Goal: Task Accomplishment & Management: Use online tool/utility

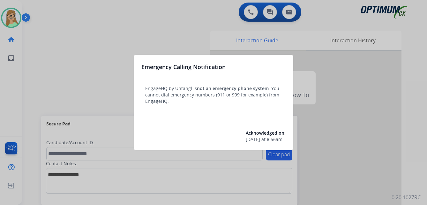
click at [89, 20] on div at bounding box center [213, 102] width 427 height 205
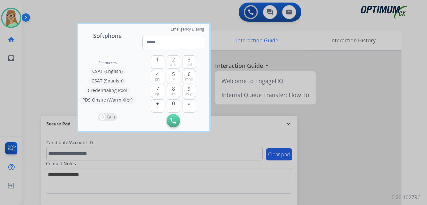
click at [62, 15] on div at bounding box center [213, 102] width 427 height 205
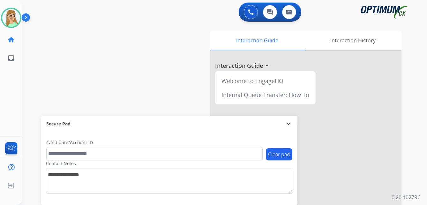
click at [45, 42] on div "swap_horiz Break voice bridge close_fullscreen Connect 3-Way Call merge_type Se…" at bounding box center [216, 156] width 389 height 266
click at [29, 19] on img at bounding box center [27, 19] width 11 height 12
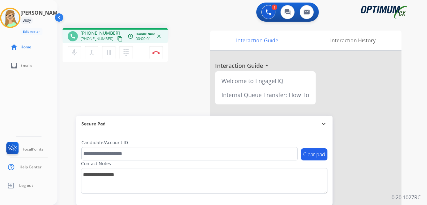
click at [117, 39] on mat-icon "content_copy" at bounding box center [120, 39] width 6 height 6
click at [157, 52] on img at bounding box center [156, 52] width 8 height 3
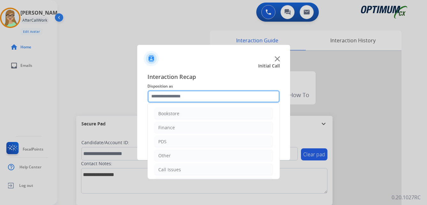
click at [172, 94] on input "text" at bounding box center [213, 96] width 132 height 13
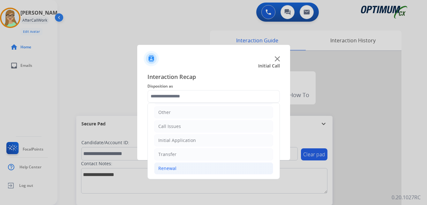
click at [161, 168] on div "Renewal" at bounding box center [167, 169] width 18 height 6
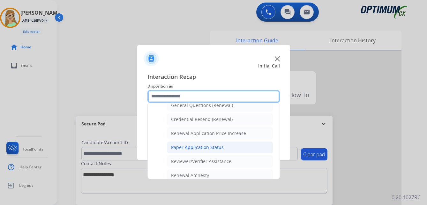
scroll to position [182, 0]
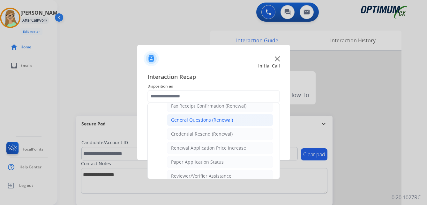
click at [187, 118] on div "General Questions (Renewal)" at bounding box center [202, 120] width 62 height 6
type input "**********"
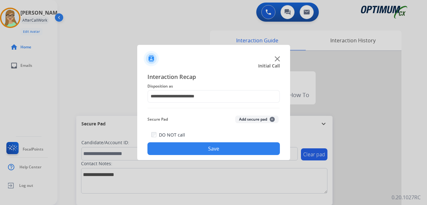
click at [162, 151] on button "Save" at bounding box center [213, 149] width 132 height 13
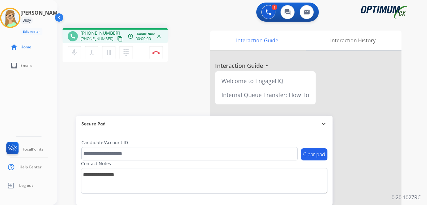
drag, startPoint x: 112, startPoint y: 39, endPoint x: 105, endPoint y: 44, distance: 8.4
click at [108, 43] on div "phone [PHONE_NUMBER] [PHONE_NUMBER] content_copy access_time Call metrics Queue…" at bounding box center [115, 35] width 105 height 15
click at [117, 38] on mat-icon "content_copy" at bounding box center [120, 39] width 6 height 6
click at [157, 54] on img at bounding box center [156, 52] width 8 height 3
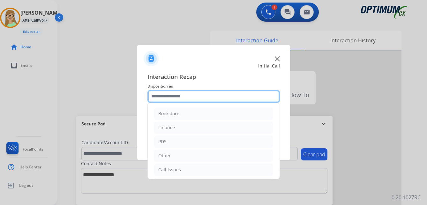
click at [176, 99] on input "text" at bounding box center [213, 96] width 132 height 13
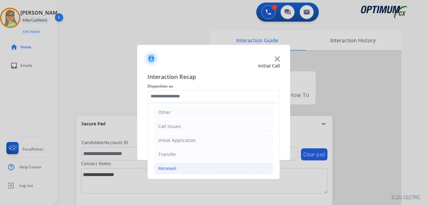
click at [170, 167] on div "Renewal" at bounding box center [167, 169] width 18 height 6
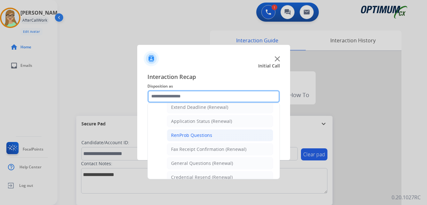
scroll to position [171, 0]
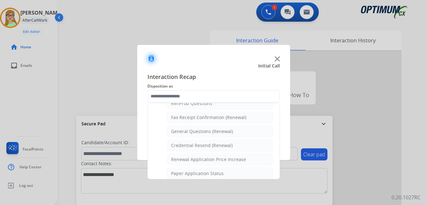
click at [196, 147] on div "Credential Resend (Renewal)" at bounding box center [202, 146] width 62 height 6
type input "**********"
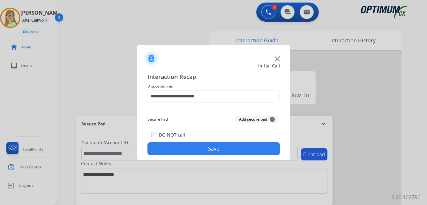
drag, startPoint x: 182, startPoint y: 149, endPoint x: 127, endPoint y: 174, distance: 61.1
click at [178, 151] on button "Save" at bounding box center [213, 149] width 132 height 13
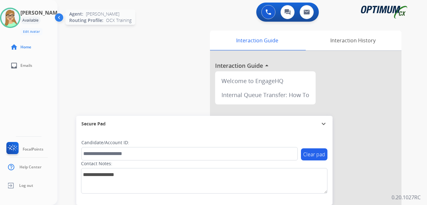
click at [11, 19] on img at bounding box center [10, 18] width 18 height 18
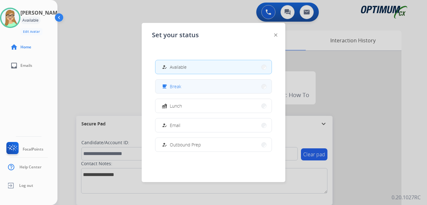
click at [177, 85] on span "Break" at bounding box center [175, 86] width 11 height 7
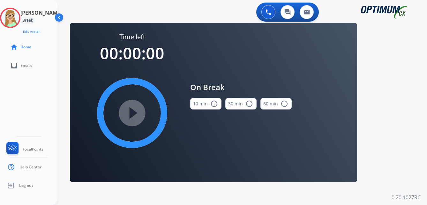
click at [213, 104] on mat-icon "radio_button_unchecked" at bounding box center [214, 104] width 8 height 8
click at [136, 111] on mat-icon "play_circle_filled" at bounding box center [132, 113] width 8 height 8
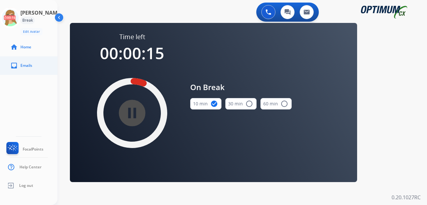
click at [24, 60] on link "inbox Emails" at bounding box center [33, 66] width 57 height 18
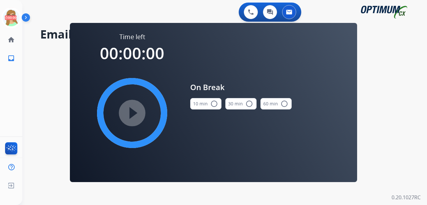
click at [38, 106] on div "**********" at bounding box center [216, 114] width 389 height 182
click at [11, 18] on icon at bounding box center [11, 18] width 21 height 21
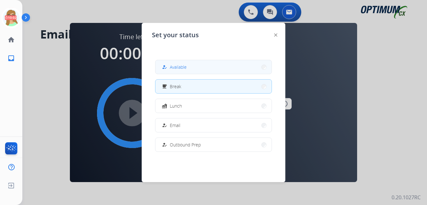
click at [179, 65] on span "Available" at bounding box center [178, 67] width 17 height 7
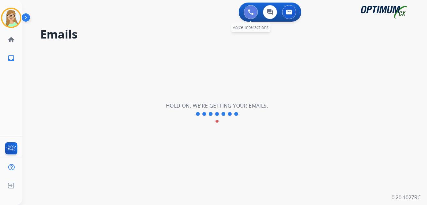
click at [244, 12] on button at bounding box center [251, 12] width 14 height 14
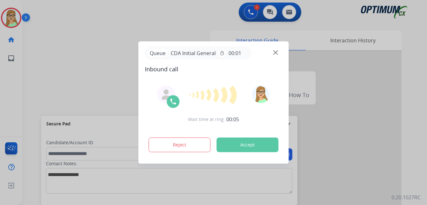
click at [49, 73] on div at bounding box center [213, 102] width 427 height 205
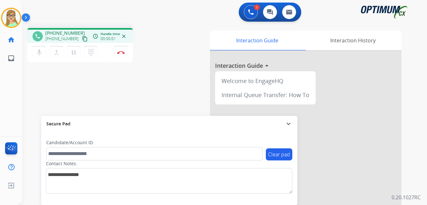
click at [82, 39] on mat-icon "content_copy" at bounding box center [85, 39] width 6 height 6
click at [121, 51] on img at bounding box center [121, 52] width 8 height 3
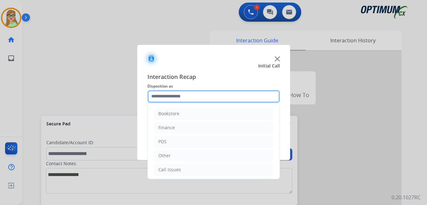
click at [160, 98] on input "text" at bounding box center [213, 96] width 132 height 13
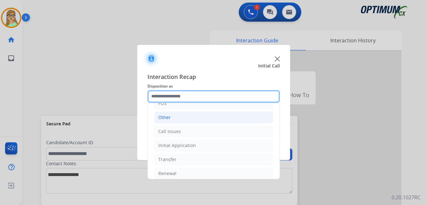
scroll to position [43, 0]
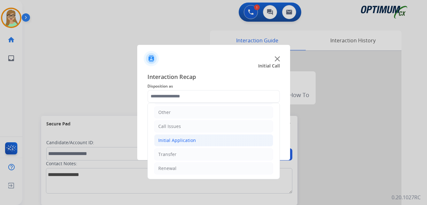
click at [175, 139] on div "Initial Application" at bounding box center [177, 140] width 38 height 6
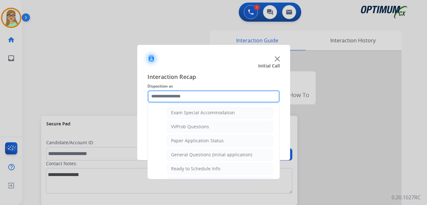
scroll to position [330, 0]
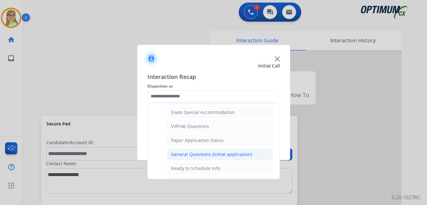
click at [186, 157] on div "General Questions (Initial application)" at bounding box center [211, 155] width 81 height 6
type input "**********"
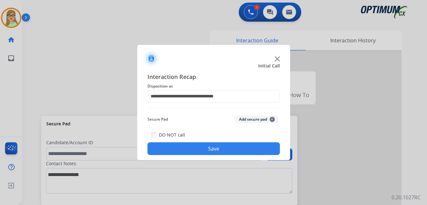
click at [193, 150] on button "Save" at bounding box center [213, 149] width 132 height 13
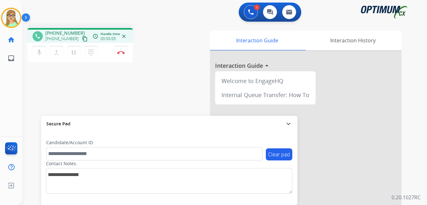
click at [82, 40] on mat-icon "content_copy" at bounding box center [85, 39] width 6 height 6
click at [123, 53] on img at bounding box center [121, 52] width 8 height 3
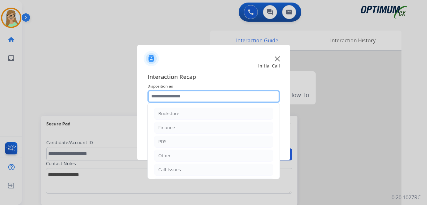
click at [166, 93] on input "text" at bounding box center [213, 96] width 132 height 13
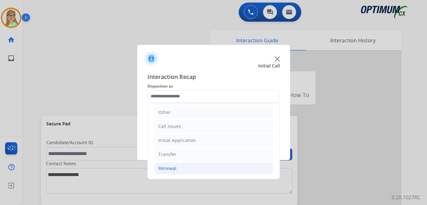
click at [168, 168] on div "Renewal" at bounding box center [167, 169] width 18 height 6
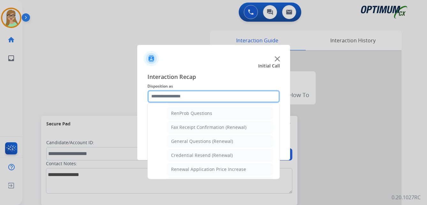
scroll to position [151, 0]
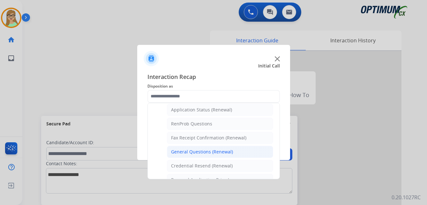
click at [184, 154] on div "General Questions (Renewal)" at bounding box center [202, 152] width 62 height 6
type input "**********"
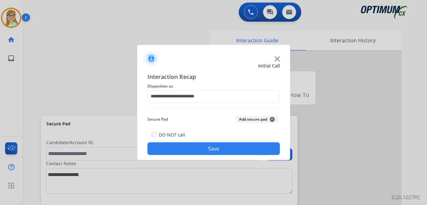
drag, startPoint x: 181, startPoint y: 152, endPoint x: 76, endPoint y: 153, distance: 105.3
click at [177, 152] on button "Save" at bounding box center [213, 149] width 132 height 13
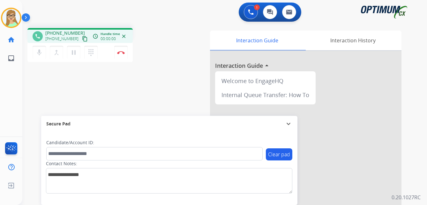
click at [82, 38] on mat-icon "content_copy" at bounding box center [85, 39] width 6 height 6
click at [120, 52] on img at bounding box center [121, 52] width 8 height 3
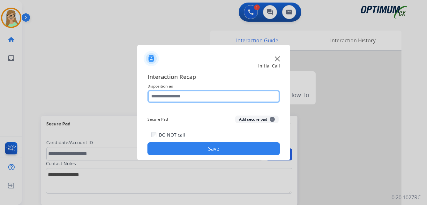
click at [170, 99] on input "text" at bounding box center [213, 96] width 132 height 13
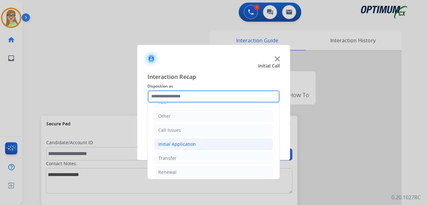
scroll to position [43, 0]
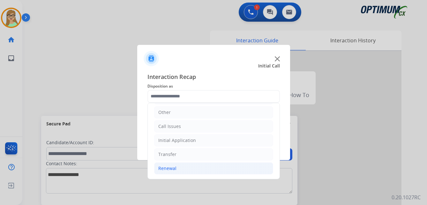
click at [171, 167] on div "Renewal" at bounding box center [167, 169] width 18 height 6
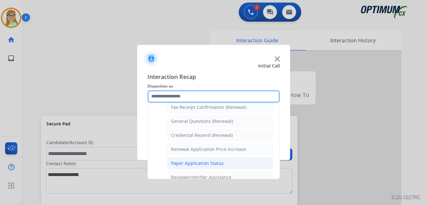
scroll to position [171, 0]
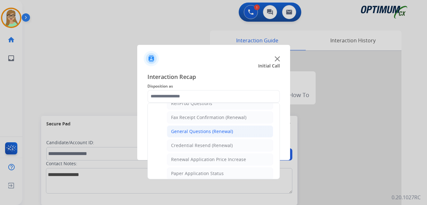
click at [192, 130] on div "General Questions (Renewal)" at bounding box center [202, 132] width 62 height 6
type input "**********"
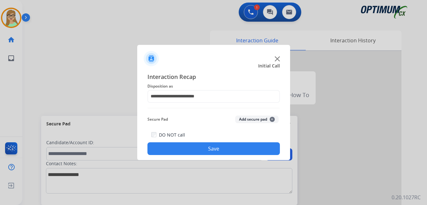
click at [171, 145] on button "Save" at bounding box center [213, 149] width 132 height 13
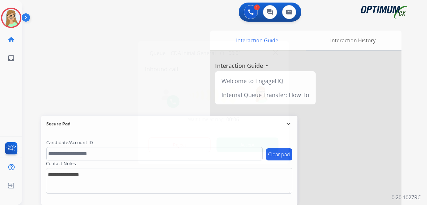
click at [41, 45] on div at bounding box center [213, 102] width 427 height 205
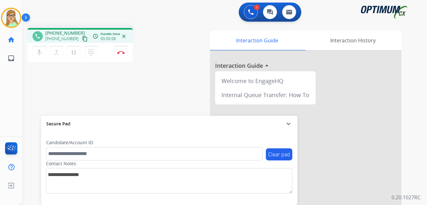
click at [82, 40] on mat-icon "content_copy" at bounding box center [85, 39] width 6 height 6
click at [122, 52] on img at bounding box center [121, 52] width 8 height 3
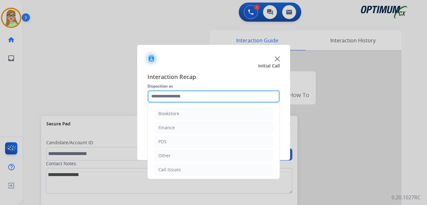
click at [169, 96] on input "text" at bounding box center [213, 96] width 132 height 13
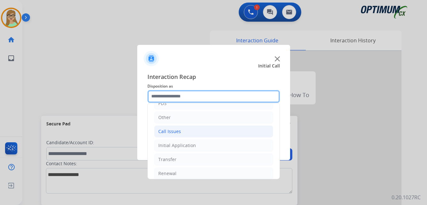
scroll to position [43, 0]
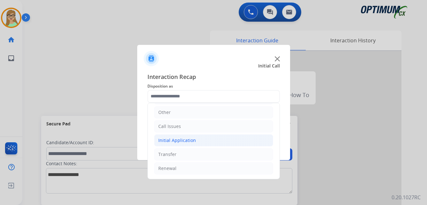
click at [185, 141] on div "Initial Application" at bounding box center [177, 140] width 38 height 6
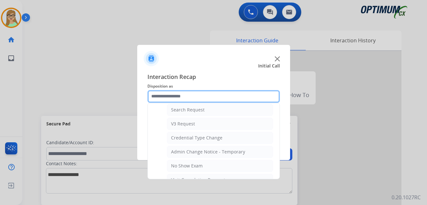
scroll to position [267, 0]
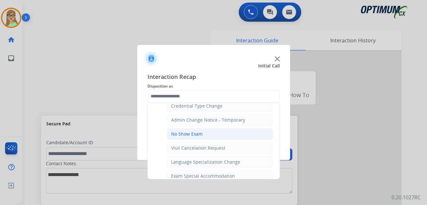
click at [186, 137] on div "No Show Exam" at bounding box center [187, 134] width 32 height 6
type input "**********"
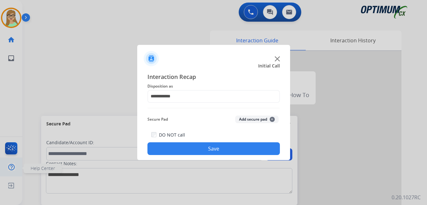
drag, startPoint x: 171, startPoint y: 146, endPoint x: 2, endPoint y: 175, distance: 171.1
click at [164, 147] on button "Save" at bounding box center [213, 149] width 132 height 13
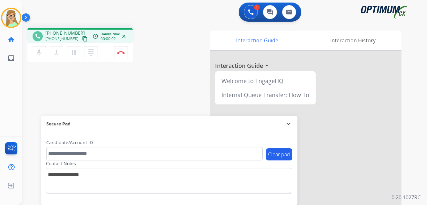
click at [82, 38] on mat-icon "content_copy" at bounding box center [85, 39] width 6 height 6
click at [121, 52] on img at bounding box center [121, 52] width 8 height 3
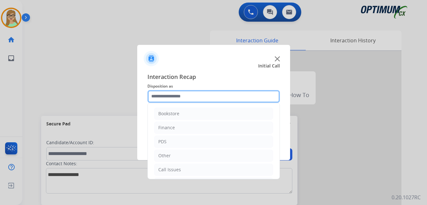
click at [171, 97] on input "text" at bounding box center [213, 96] width 132 height 13
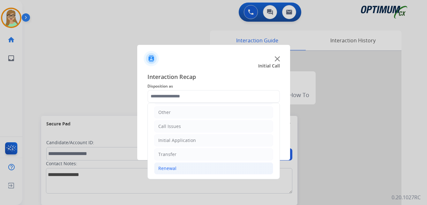
click at [173, 168] on div "Renewal" at bounding box center [167, 169] width 18 height 6
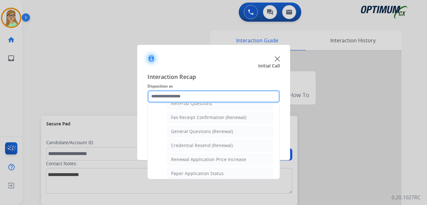
scroll to position [203, 0]
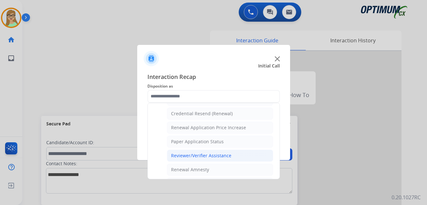
click at [189, 158] on div "Reviewer/Verifier Assistance" at bounding box center [201, 156] width 60 height 6
type input "**********"
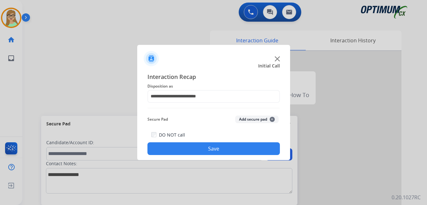
drag, startPoint x: 175, startPoint y: 154, endPoint x: 161, endPoint y: 154, distance: 13.7
click at [173, 154] on button "Save" at bounding box center [213, 149] width 132 height 13
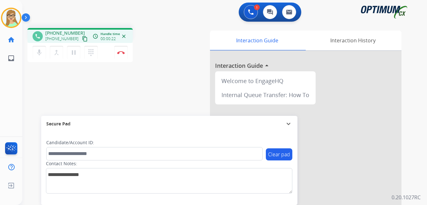
click at [82, 40] on mat-icon "content_copy" at bounding box center [85, 39] width 6 height 6
click at [122, 51] on img at bounding box center [121, 52] width 8 height 3
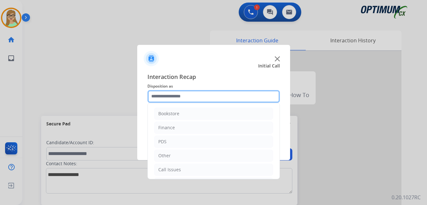
click at [168, 93] on input "text" at bounding box center [213, 96] width 132 height 13
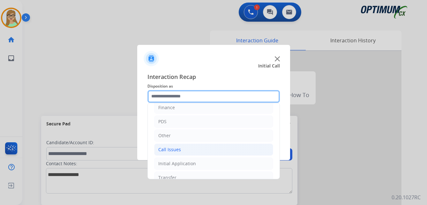
scroll to position [43, 0]
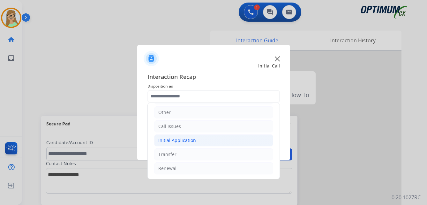
click at [184, 141] on div "Initial Application" at bounding box center [177, 140] width 38 height 6
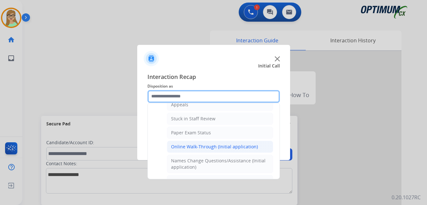
scroll to position [75, 0]
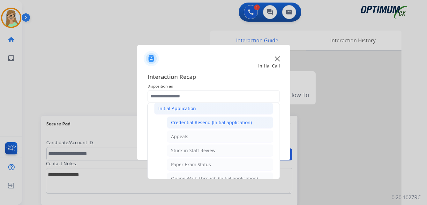
click at [197, 125] on div "Credential Resend (Initial application)" at bounding box center [211, 123] width 81 height 6
type input "**********"
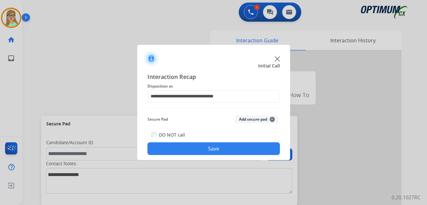
click at [179, 146] on button "Save" at bounding box center [213, 149] width 132 height 13
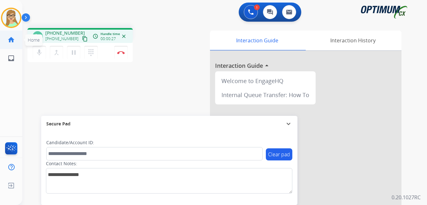
drag, startPoint x: 78, startPoint y: 40, endPoint x: 4, endPoint y: 40, distance: 74.0
click at [74, 40] on div "[PHONE_NUMBER] content_copy" at bounding box center [66, 39] width 43 height 8
click at [82, 39] on mat-icon "content_copy" at bounding box center [85, 39] width 6 height 6
click at [122, 51] on img at bounding box center [121, 52] width 8 height 3
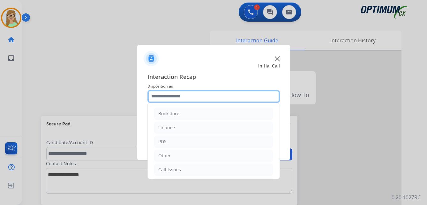
click at [177, 99] on input "text" at bounding box center [213, 96] width 132 height 13
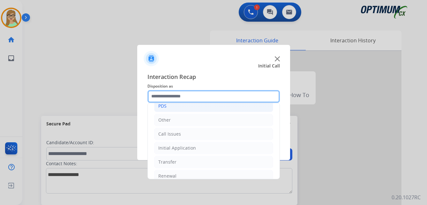
scroll to position [43, 0]
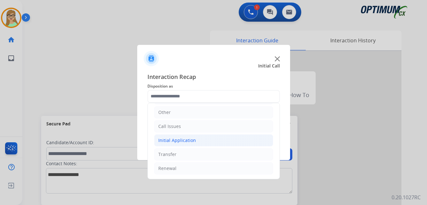
click at [187, 139] on div "Initial Application" at bounding box center [177, 140] width 38 height 6
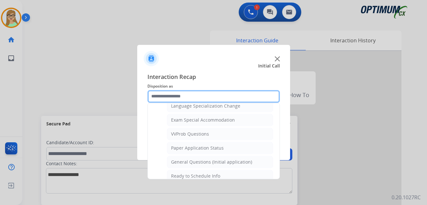
scroll to position [355, 0]
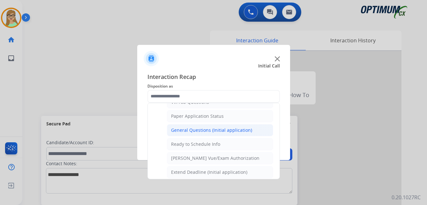
click at [191, 130] on div "General Questions (Initial application)" at bounding box center [211, 130] width 81 height 6
type input "**********"
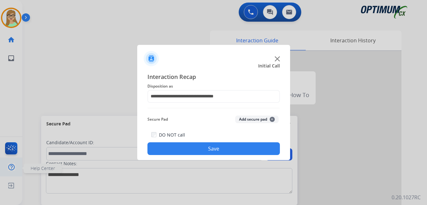
drag, startPoint x: 182, startPoint y: 148, endPoint x: 1, endPoint y: 159, distance: 180.9
click at [174, 149] on button "Save" at bounding box center [213, 149] width 132 height 13
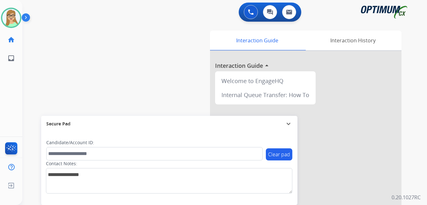
click at [52, 105] on div "swap_horiz Break voice bridge close_fullscreen Connect 3-Way Call merge_type Se…" at bounding box center [216, 156] width 389 height 266
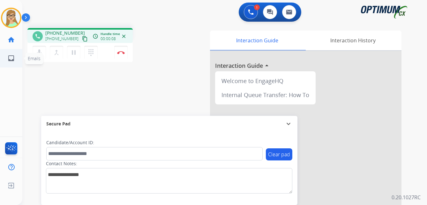
drag, startPoint x: 77, startPoint y: 39, endPoint x: 3, endPoint y: 50, distance: 75.2
click at [71, 40] on div "[PHONE_NUMBER] content_copy" at bounding box center [66, 39] width 43 height 8
click at [82, 41] on mat-icon "content_copy" at bounding box center [85, 39] width 6 height 6
click at [122, 54] on img at bounding box center [121, 52] width 8 height 3
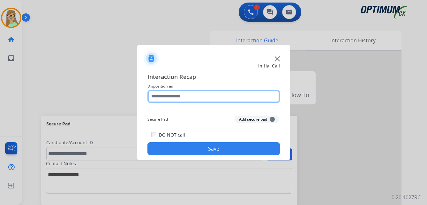
click at [179, 98] on input "text" at bounding box center [213, 96] width 132 height 13
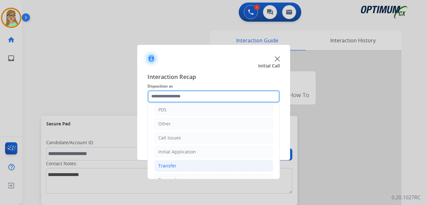
scroll to position [43, 0]
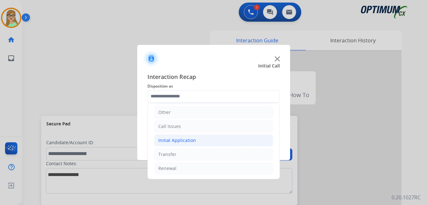
click at [172, 138] on div "Initial Application" at bounding box center [177, 140] width 38 height 6
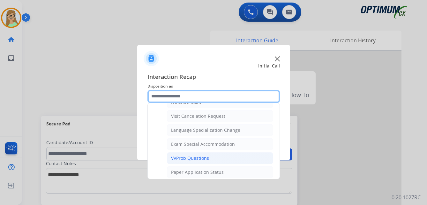
scroll to position [330, 0]
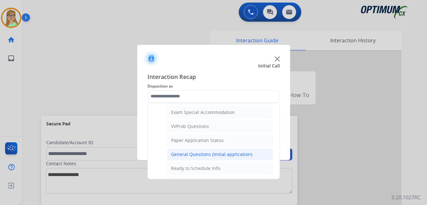
click at [194, 152] on div "General Questions (Initial application)" at bounding box center [211, 155] width 81 height 6
type input "**********"
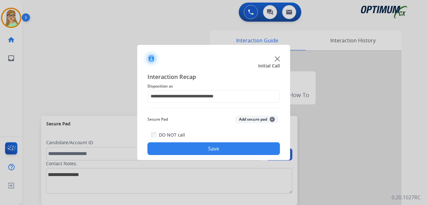
click at [180, 153] on button "Save" at bounding box center [213, 149] width 132 height 13
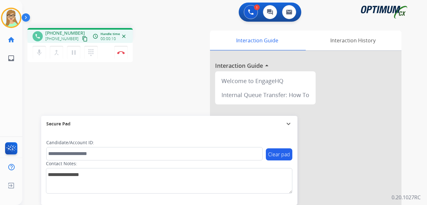
click at [204, 27] on div "phone [PHONE_NUMBER] [PHONE_NUMBER] content_copy access_time Call metrics Queue…" at bounding box center [216, 156] width 389 height 266
drag, startPoint x: 78, startPoint y: 39, endPoint x: 1, endPoint y: 60, distance: 80.3
click at [82, 39] on mat-icon "content_copy" at bounding box center [85, 39] width 6 height 6
click at [165, 33] on div "phone [PHONE_NUMBER] [PHONE_NUMBER] content_copy access_time Call metrics Queue…" at bounding box center [105, 46] width 156 height 36
click at [122, 56] on button "Disconnect" at bounding box center [120, 52] width 13 height 13
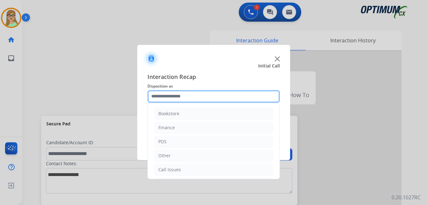
click at [167, 95] on input "text" at bounding box center [213, 96] width 132 height 13
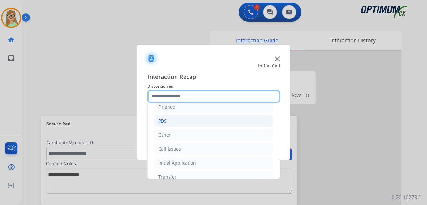
scroll to position [43, 0]
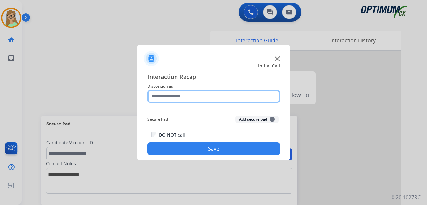
click at [185, 97] on input "text" at bounding box center [213, 96] width 132 height 13
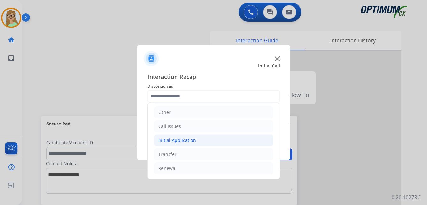
click at [182, 142] on div "Initial Application" at bounding box center [177, 140] width 38 height 6
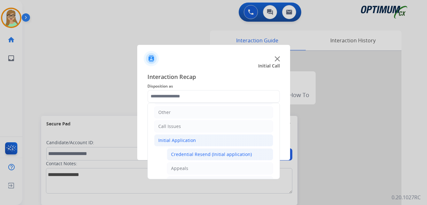
click at [205, 155] on div "Credential Resend (Initial application)" at bounding box center [211, 155] width 81 height 6
type input "**********"
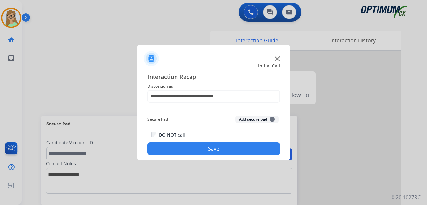
click at [204, 152] on button "Save" at bounding box center [213, 149] width 132 height 13
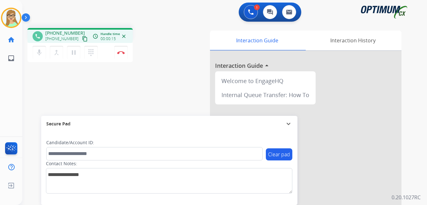
drag, startPoint x: 78, startPoint y: 41, endPoint x: 2, endPoint y: 68, distance: 80.4
click at [82, 41] on mat-icon "content_copy" at bounding box center [85, 39] width 6 height 6
click at [122, 51] on button "Disconnect" at bounding box center [120, 52] width 13 height 13
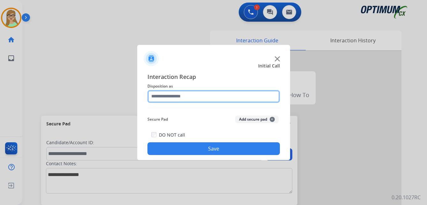
click at [167, 97] on input "text" at bounding box center [213, 96] width 132 height 13
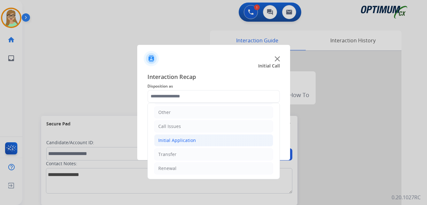
click at [178, 142] on div "Initial Application" at bounding box center [177, 140] width 38 height 6
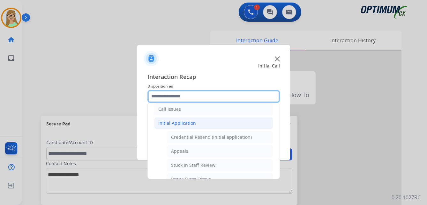
scroll to position [75, 0]
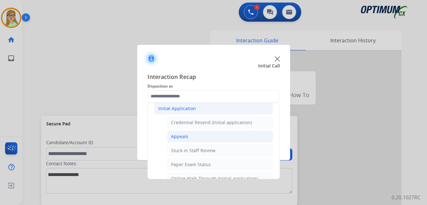
click at [181, 136] on div "Appeals" at bounding box center [179, 137] width 17 height 6
type input "*******"
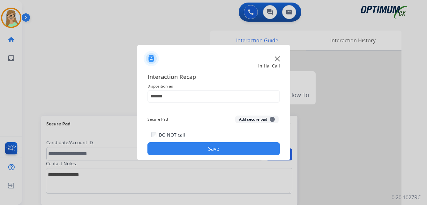
drag, startPoint x: 178, startPoint y: 148, endPoint x: 56, endPoint y: 152, distance: 121.6
click at [177, 148] on button "Save" at bounding box center [213, 149] width 132 height 13
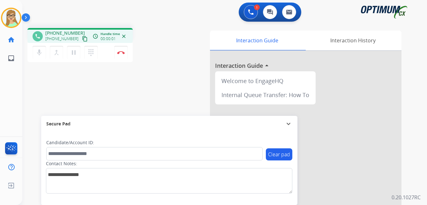
click at [82, 38] on mat-icon "content_copy" at bounding box center [85, 39] width 6 height 6
click at [122, 50] on button "Disconnect" at bounding box center [120, 52] width 13 height 13
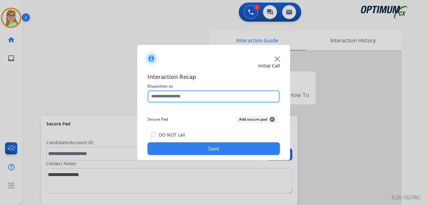
click at [169, 97] on input "text" at bounding box center [213, 96] width 132 height 13
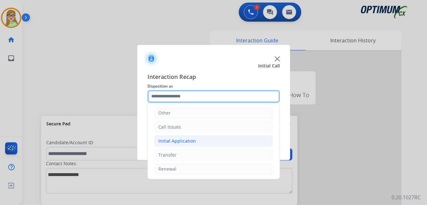
scroll to position [43, 0]
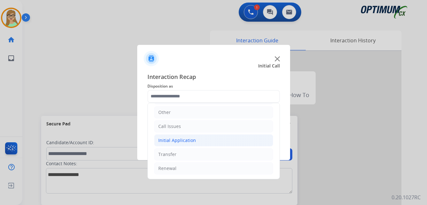
click at [182, 140] on div "Initial Application" at bounding box center [177, 140] width 38 height 6
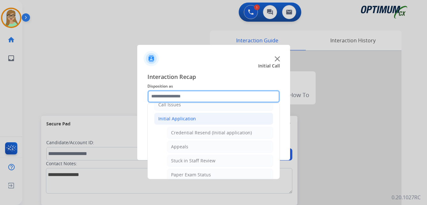
scroll to position [75, 0]
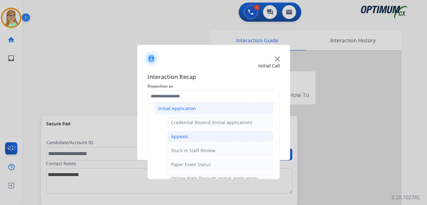
click at [181, 137] on div "Appeals" at bounding box center [179, 137] width 17 height 6
type input "*******"
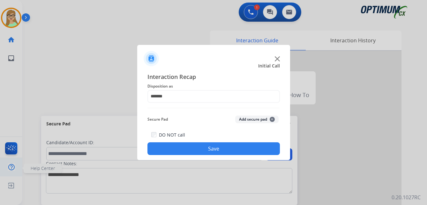
drag, startPoint x: 182, startPoint y: 148, endPoint x: 0, endPoint y: 163, distance: 182.4
click at [178, 149] on button "Save" at bounding box center [213, 149] width 132 height 13
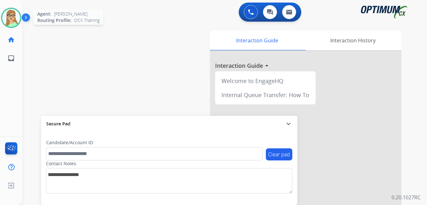
click at [11, 18] on img at bounding box center [11, 18] width 18 height 18
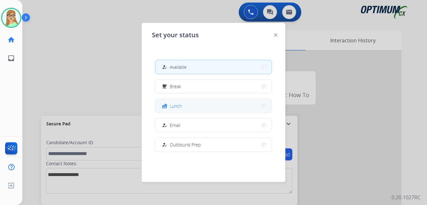
click at [184, 108] on button "fastfood Lunch" at bounding box center [213, 106] width 116 height 14
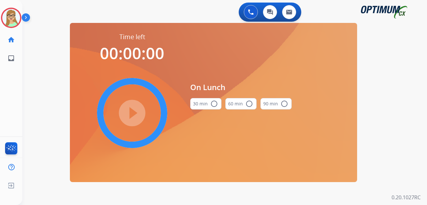
drag, startPoint x: 215, startPoint y: 102, endPoint x: 174, endPoint y: 108, distance: 41.3
click at [213, 102] on mat-icon "radio_button_unchecked" at bounding box center [214, 104] width 8 height 8
drag, startPoint x: 127, startPoint y: 113, endPoint x: 2, endPoint y: 123, distance: 125.4
click at [128, 113] on mat-icon "play_circle_filled" at bounding box center [132, 113] width 8 height 8
